Goal: Find contact information: Find contact information

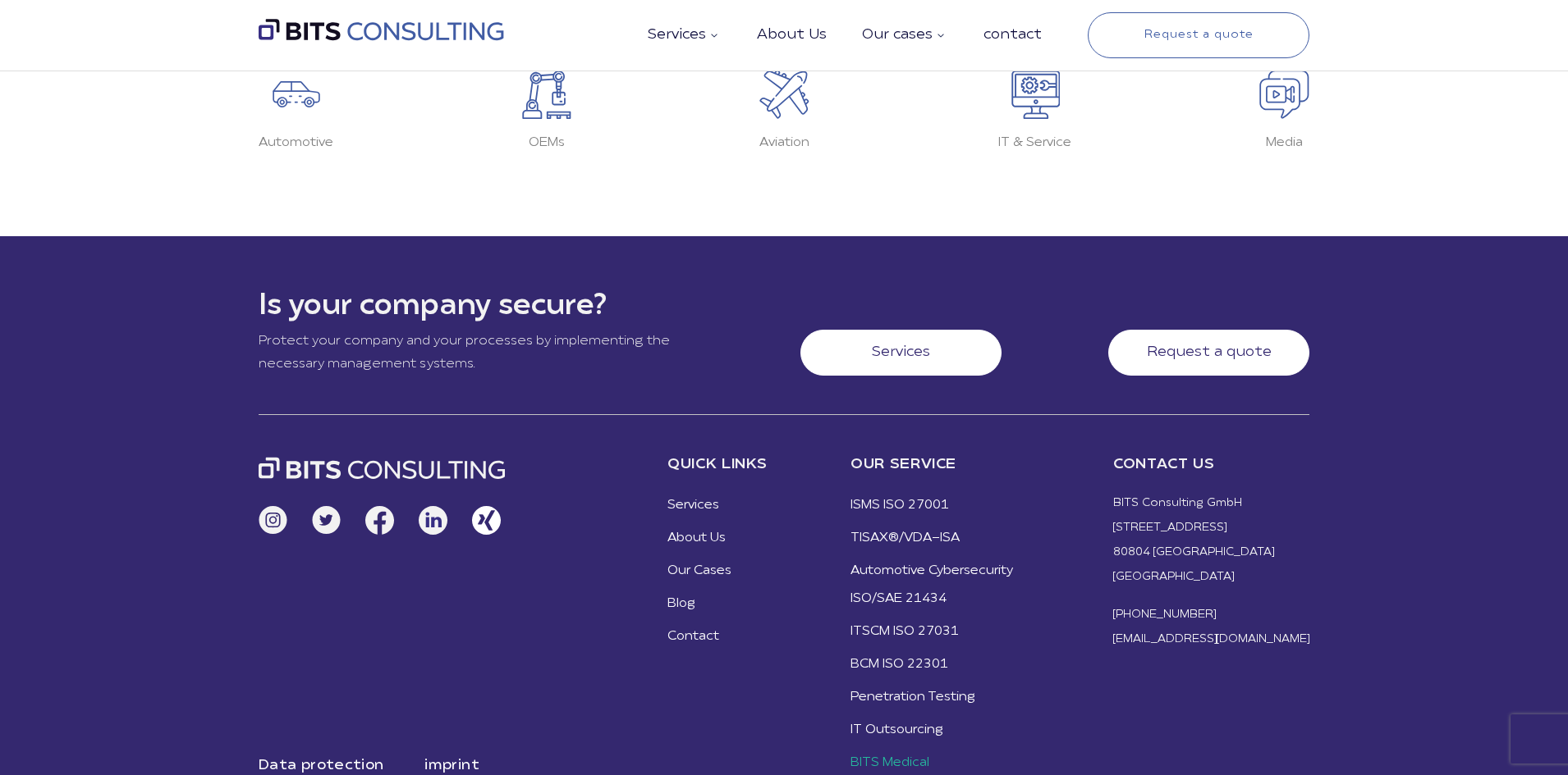
scroll to position [3685, 0]
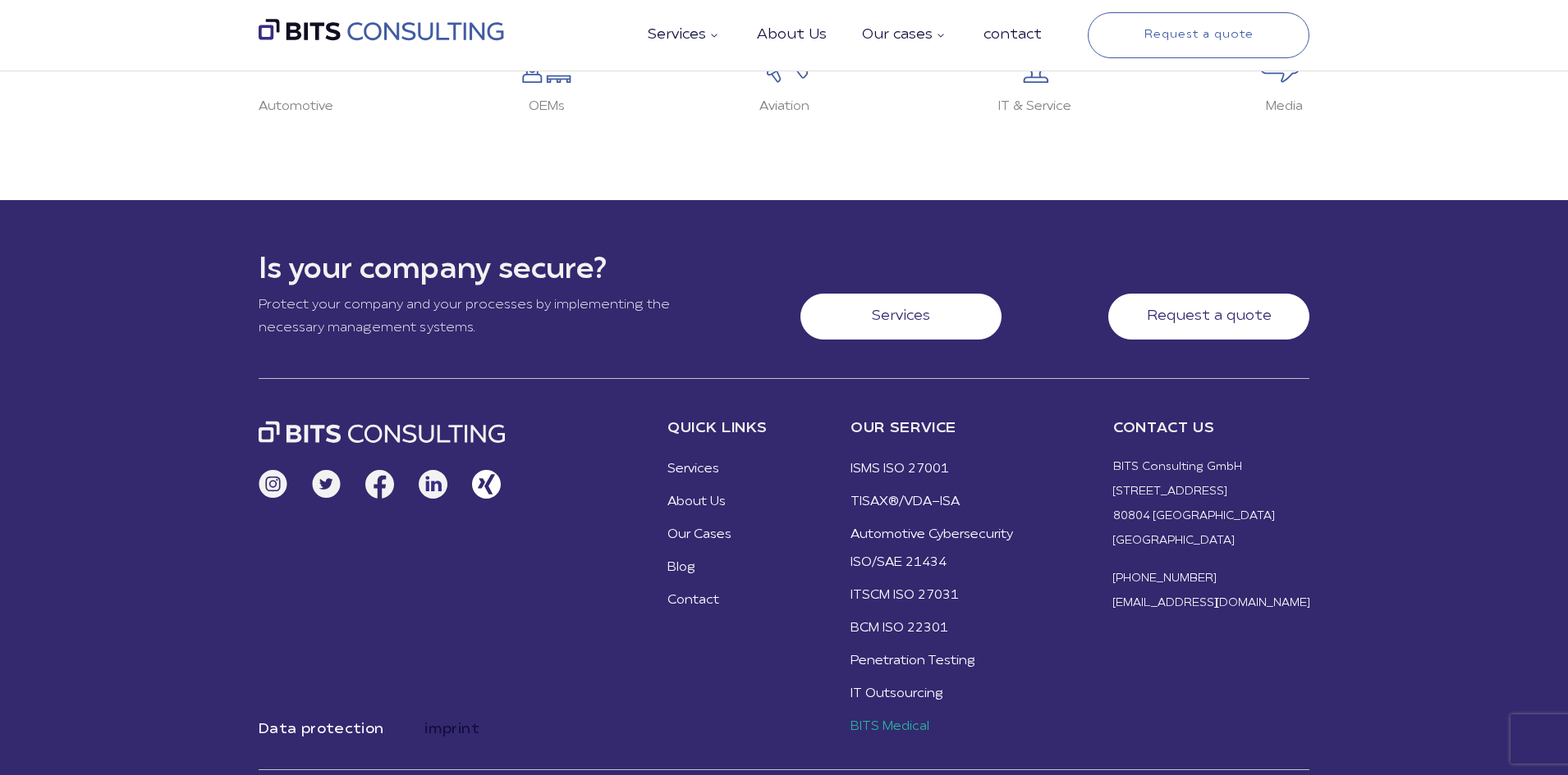
click at [459, 722] on font "imprint" at bounding box center [452, 730] width 55 height 15
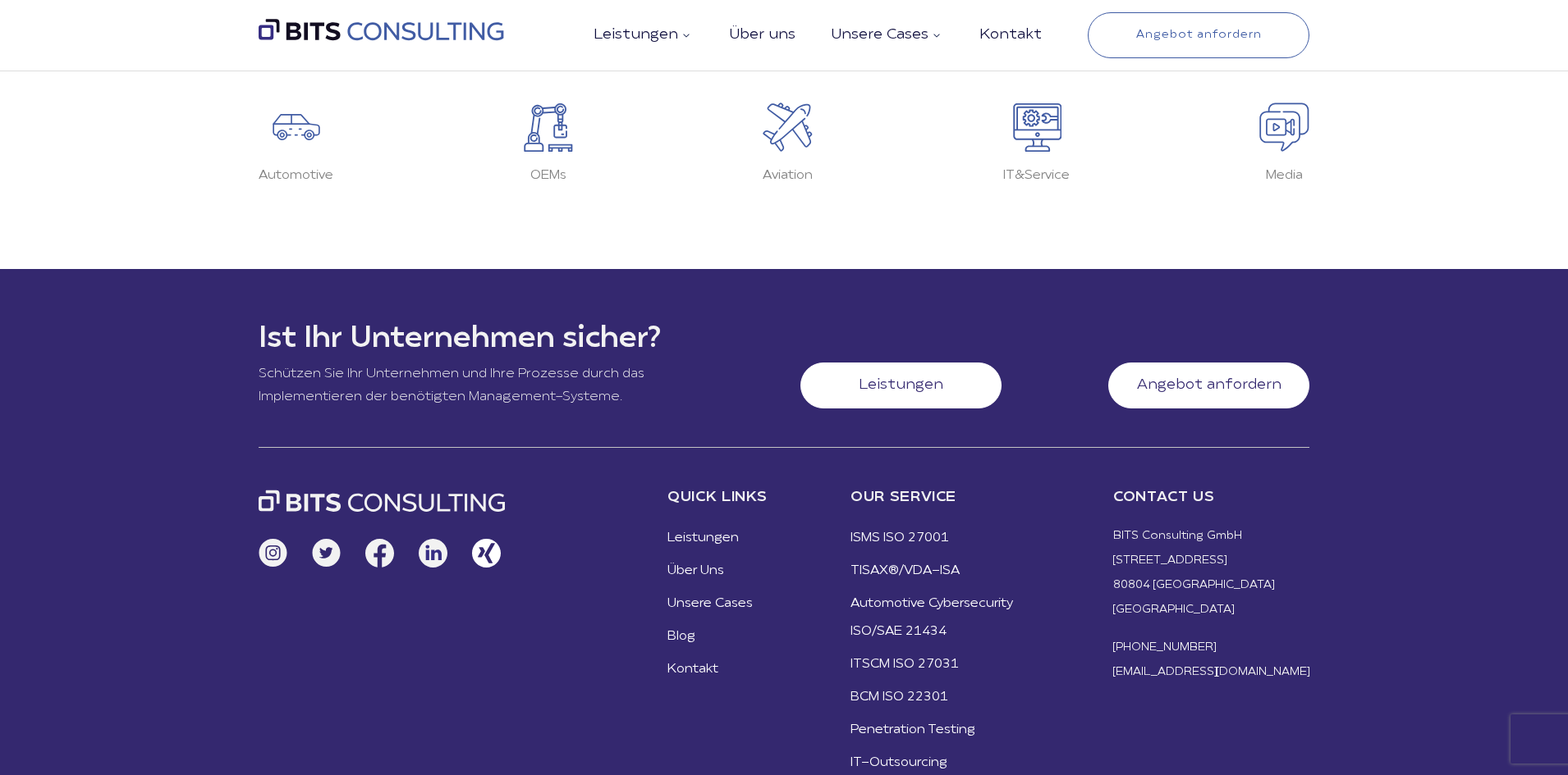
scroll to position [3804, 0]
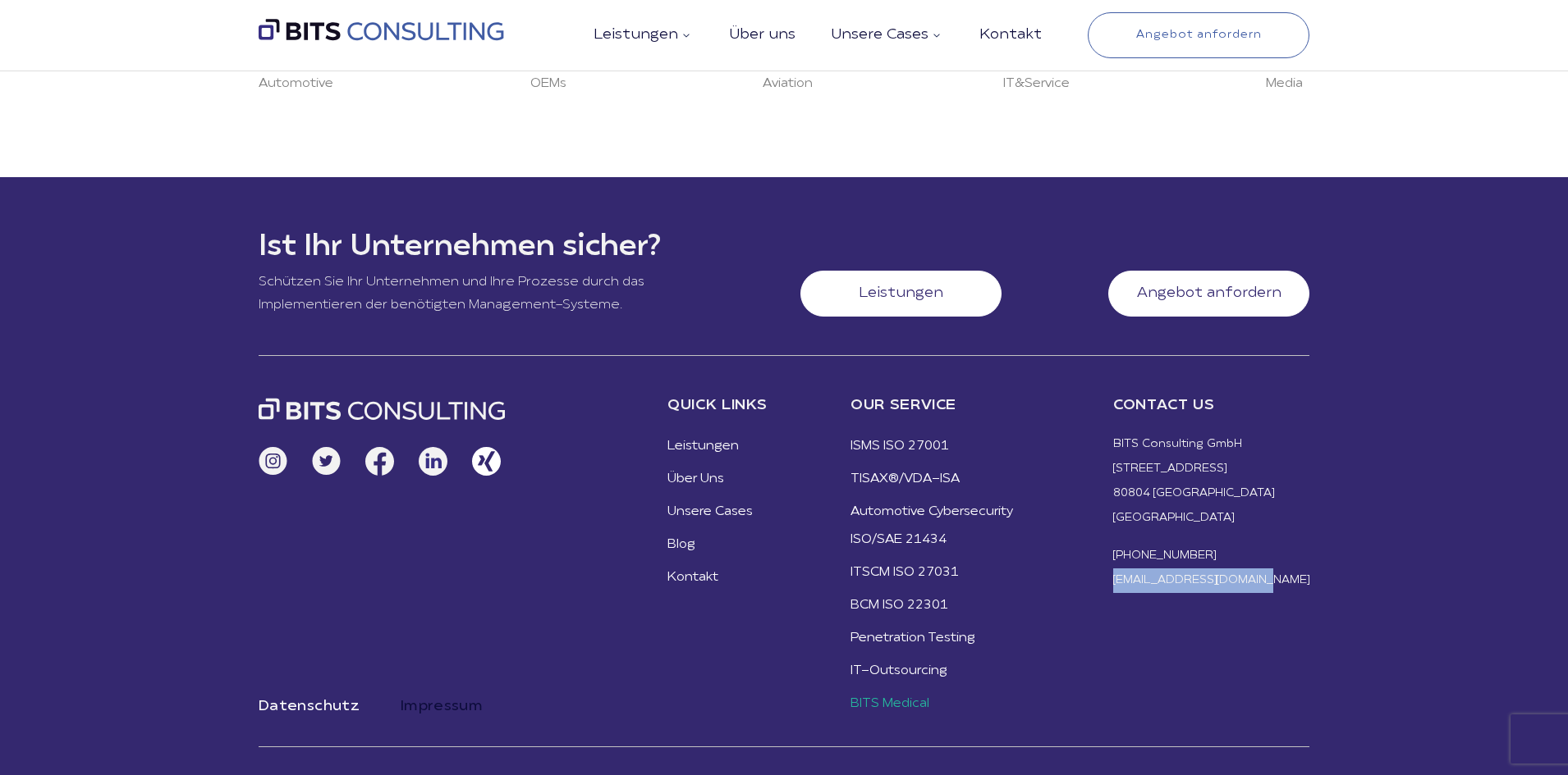
drag, startPoint x: 1318, startPoint y: 581, endPoint x: 1174, endPoint y: 572, distance: 144.3
click at [1174, 572] on footer "Ist Ihr Unternehmen sicher? Schützen Sie Ihr Unternehmen und Ihre Prozesse durc…" at bounding box center [784, 475] width 1568 height 598
copy link "[EMAIL_ADDRESS][DOMAIN_NAME]"
drag, startPoint x: 1300, startPoint y: 563, endPoint x: 1183, endPoint y: 560, distance: 117.0
click at [1183, 560] on li "[PHONE_NUMBER]" at bounding box center [1211, 556] width 196 height 25
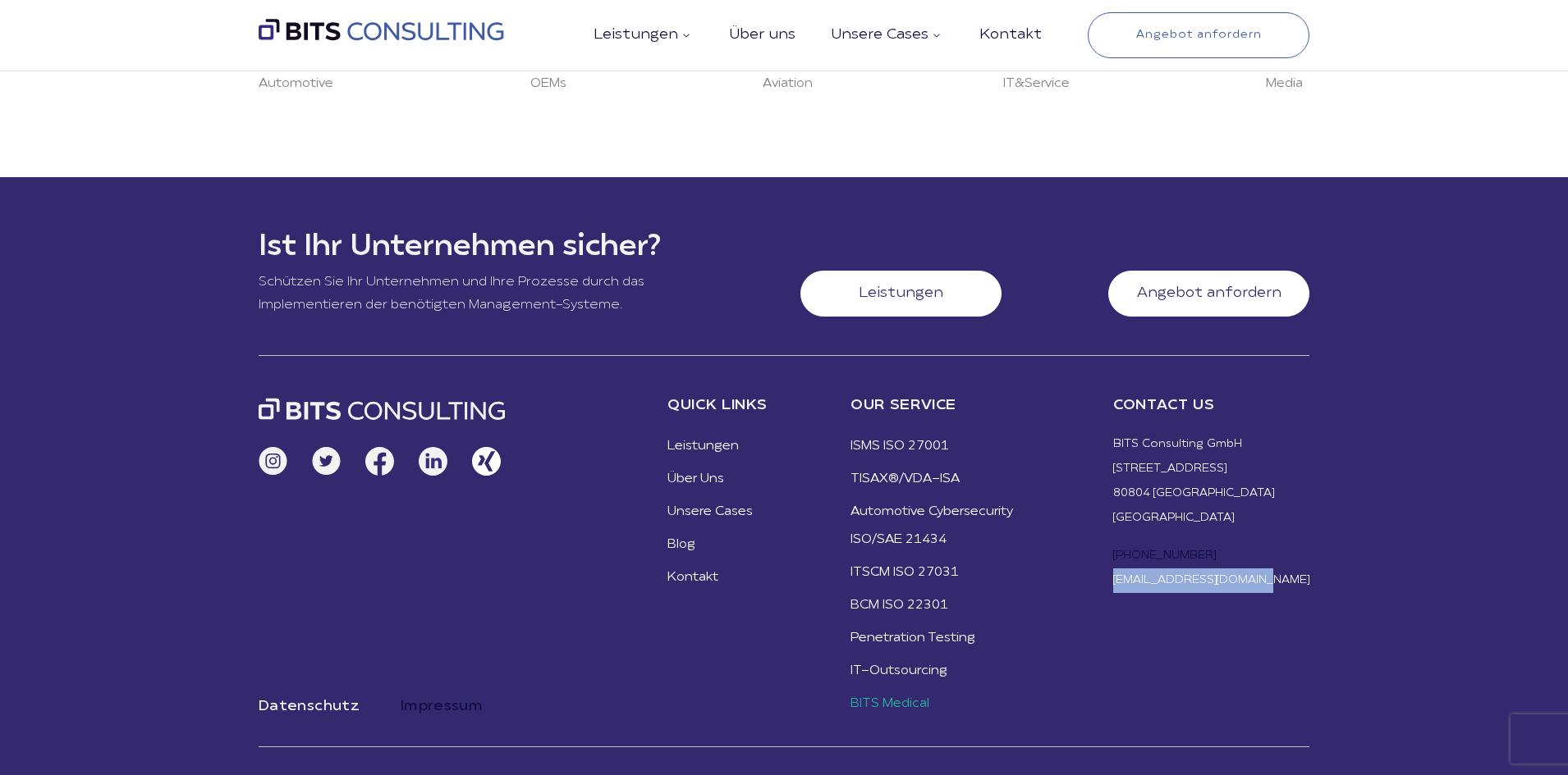
copy link "49 89 90429110"
click at [453, 716] on link "Impressum" at bounding box center [441, 707] width 82 height 22
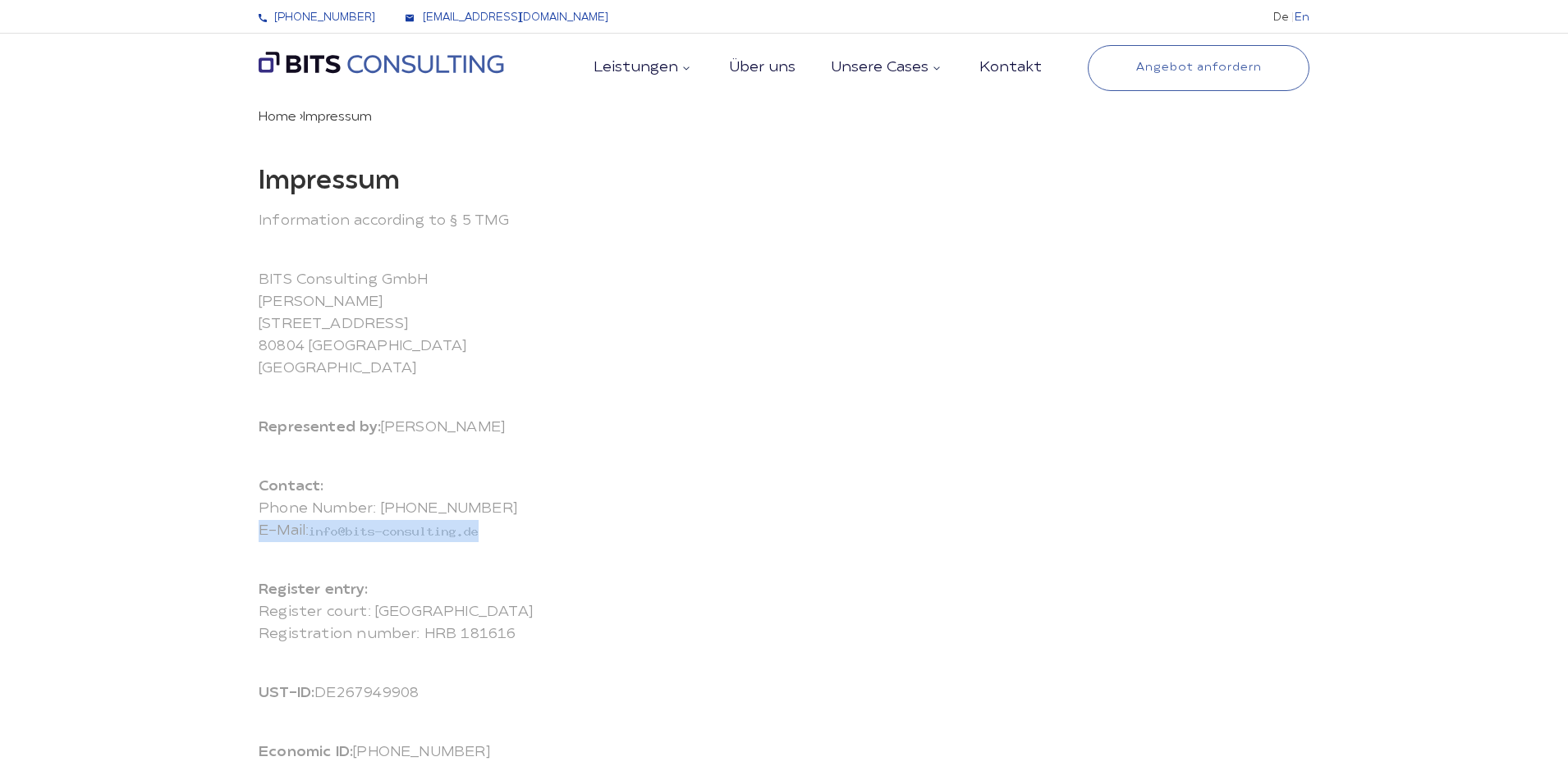
drag, startPoint x: 311, startPoint y: 530, endPoint x: 538, endPoint y: 527, distance: 227.0
click at [538, 527] on p "Contact: Phone Number: [PHONE_NUMBER] E-Mail:" at bounding box center [784, 508] width 1051 height 66
drag, startPoint x: 403, startPoint y: 536, endPoint x: 331, endPoint y: 567, distance: 78.4
click at [420, 534] on img at bounding box center [393, 531] width 170 height 12
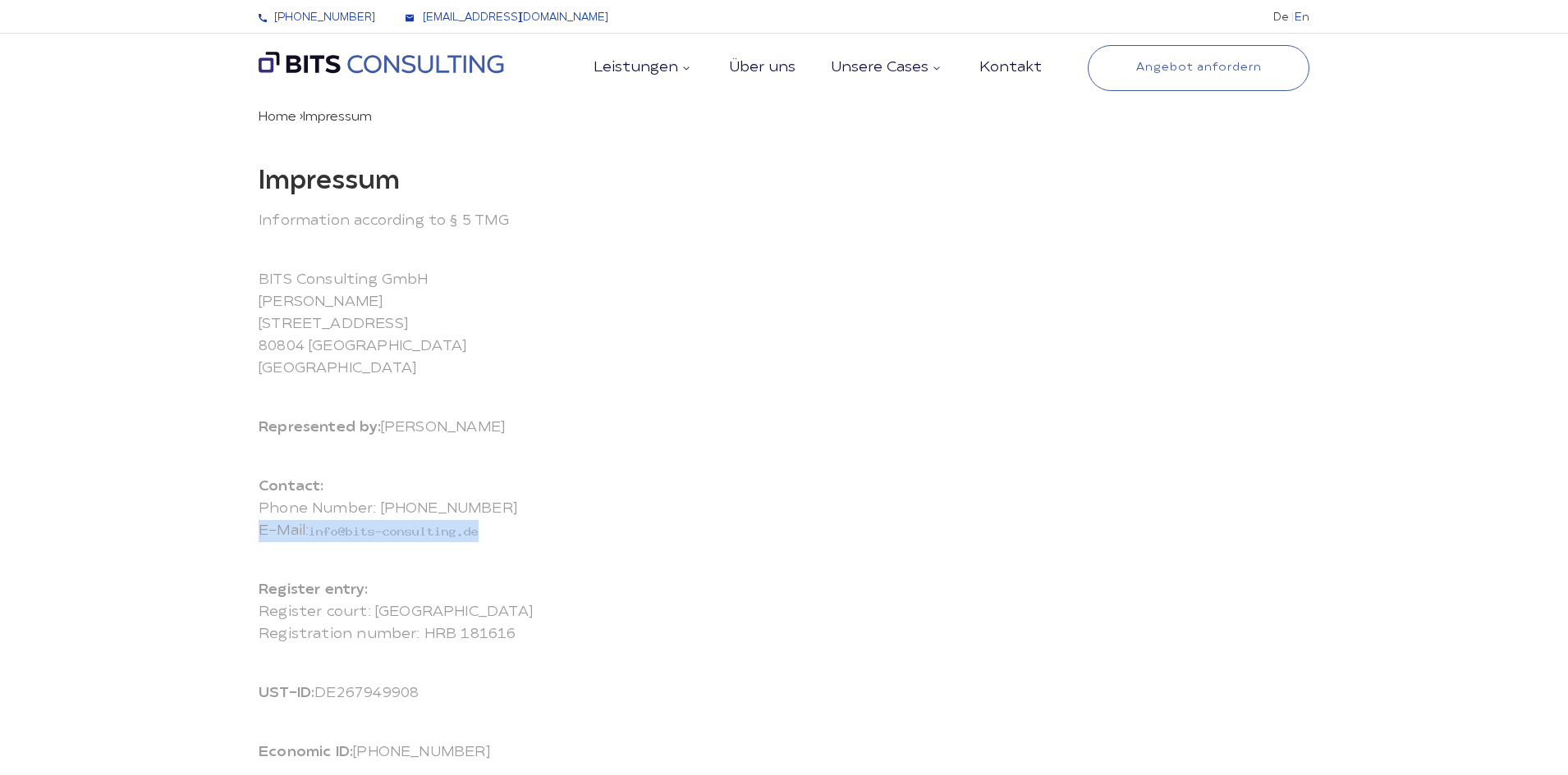
drag, startPoint x: 495, startPoint y: 541, endPoint x: 340, endPoint y: 529, distance: 155.5
click at [340, 529] on p "Contact: Phone Number: [PHONE_NUMBER] E-Mail:" at bounding box center [784, 508] width 1051 height 66
drag, startPoint x: 340, startPoint y: 529, endPoint x: 624, endPoint y: 456, distance: 293.2
drag, startPoint x: 462, startPoint y: 522, endPoint x: 389, endPoint y: 503, distance: 75.4
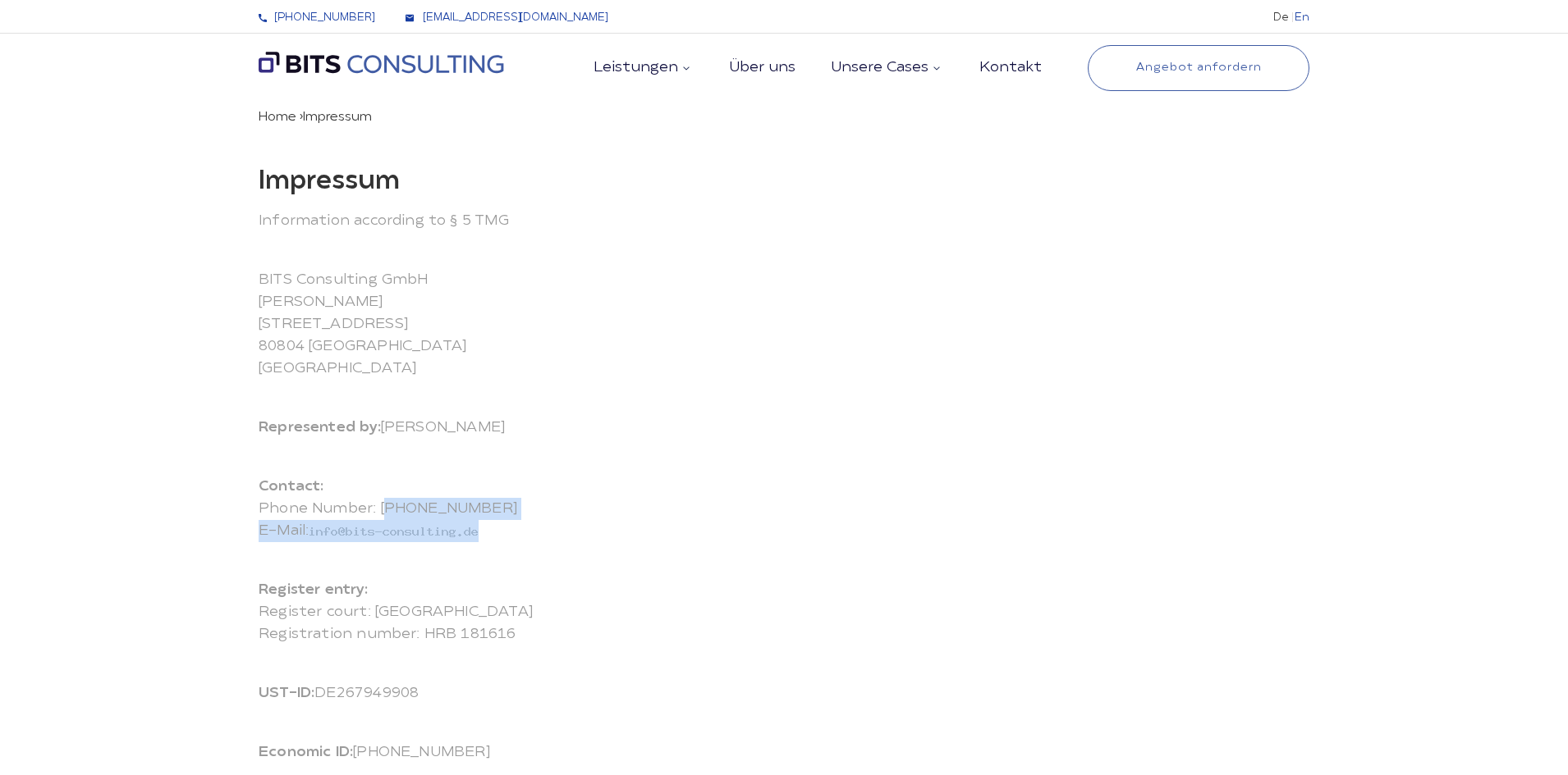
click at [389, 503] on p "Contact: Phone Number: [PHONE_NUMBER] E-Mail:" at bounding box center [784, 508] width 1051 height 66
drag, startPoint x: 310, startPoint y: 534, endPoint x: 562, endPoint y: 530, distance: 252.0
click at [562, 530] on p "Contact: Phone Number: [PHONE_NUMBER] E-Mail:" at bounding box center [784, 508] width 1051 height 66
drag, startPoint x: 421, startPoint y: 535, endPoint x: 644, endPoint y: 523, distance: 223.3
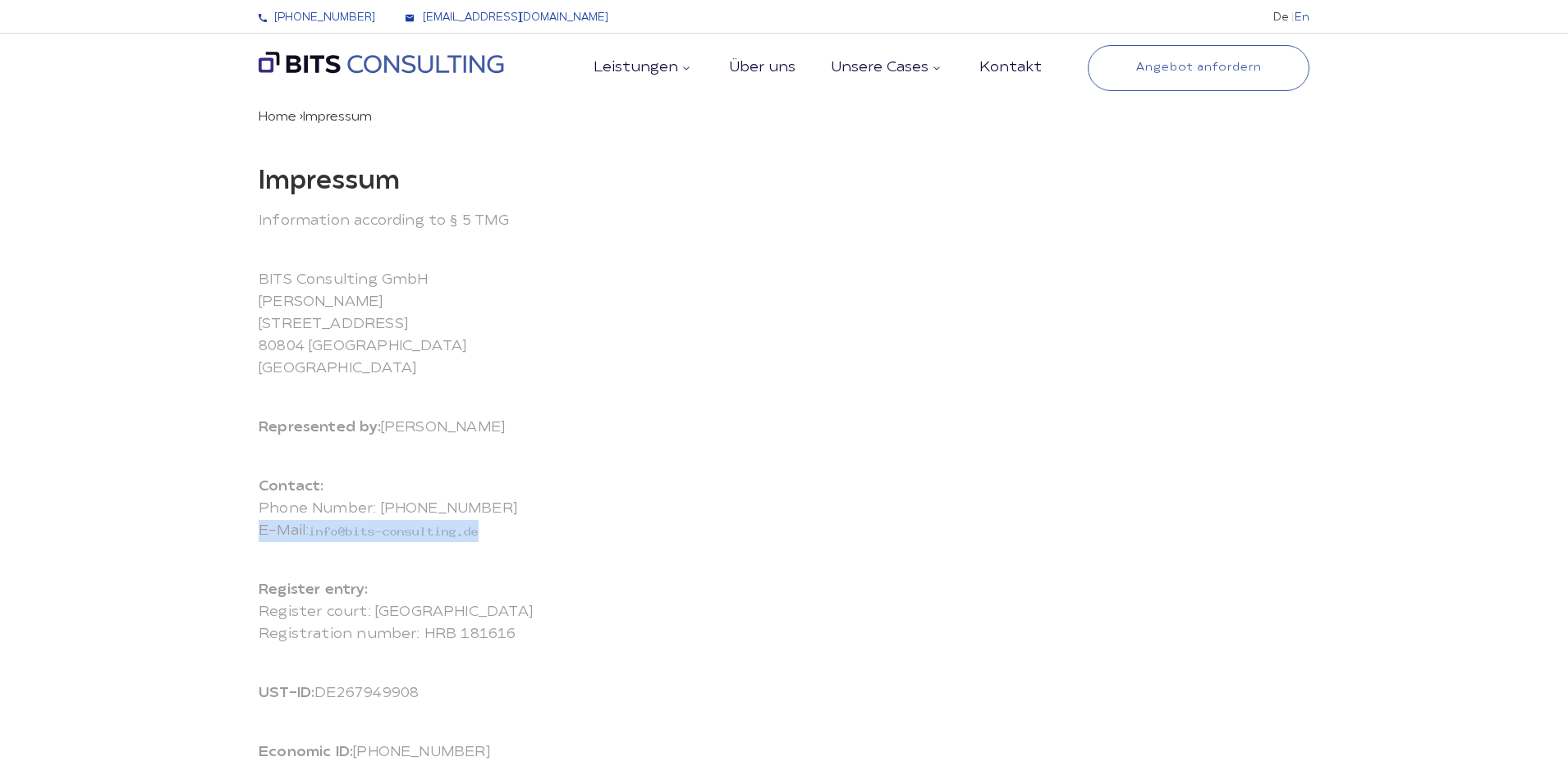
click at [644, 523] on p "Contact: Phone Number: [PHONE_NUMBER] E-Mail:" at bounding box center [784, 508] width 1051 height 66
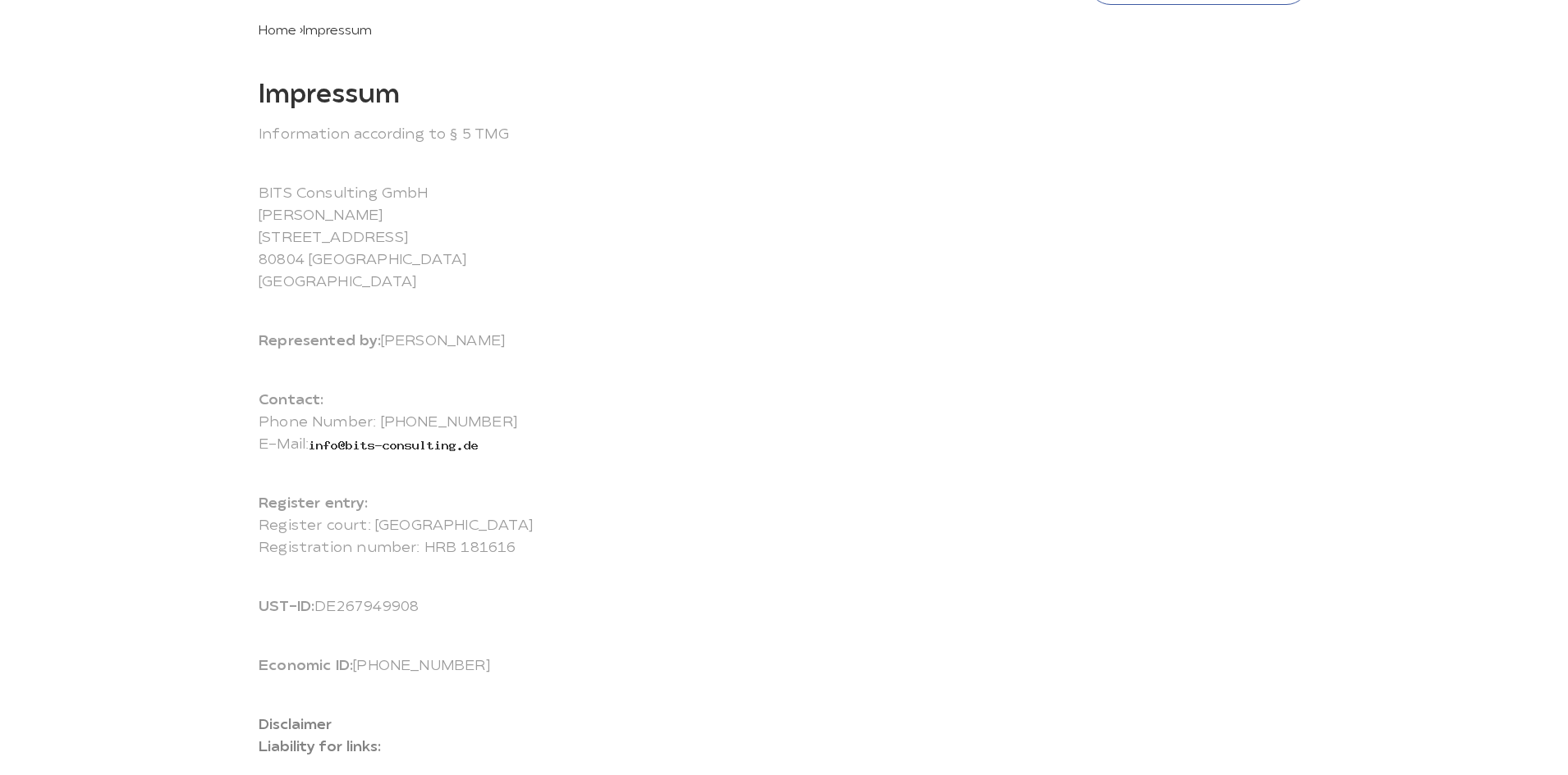
scroll to position [46, 0]
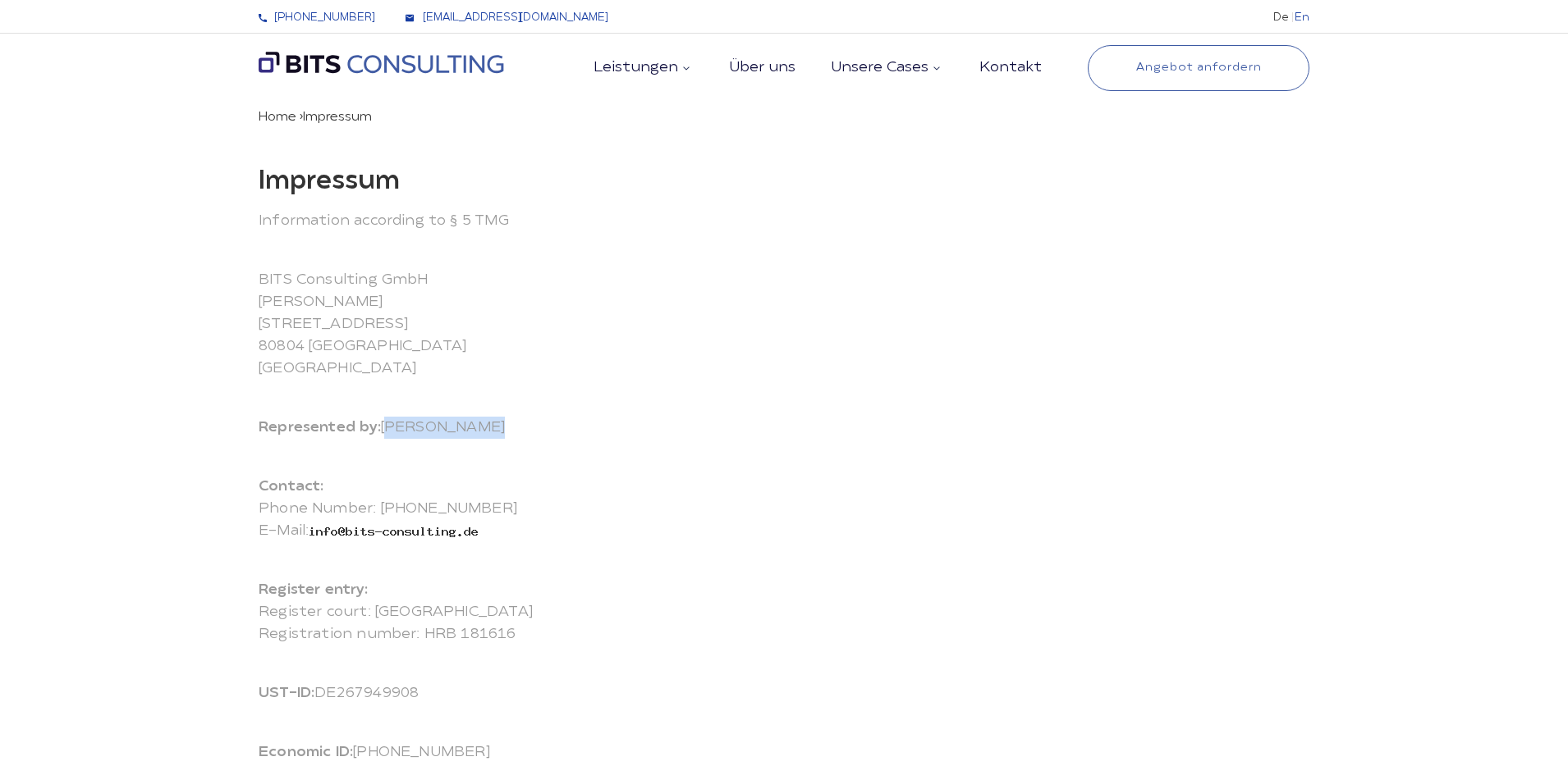
drag, startPoint x: 386, startPoint y: 429, endPoint x: 546, endPoint y: 419, distance: 160.3
click at [546, 419] on p "Represented by: [PERSON_NAME]" at bounding box center [784, 428] width 1051 height 22
copy p "[PERSON_NAME]"
